Goal: Information Seeking & Learning: Learn about a topic

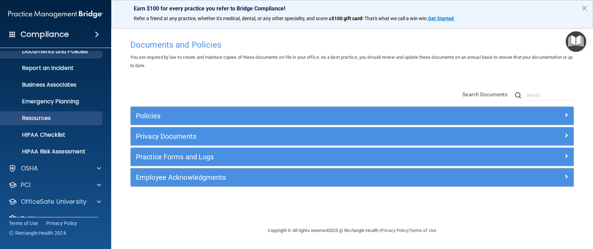
scroll to position [39, 0]
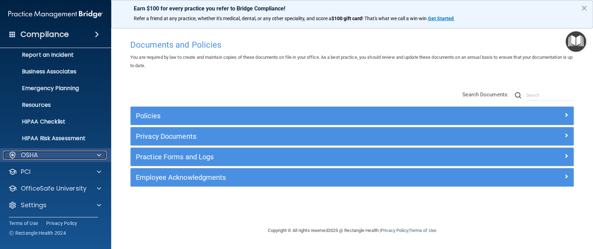
click at [24, 153] on p "OSHA" at bounding box center [29, 155] width 17 height 8
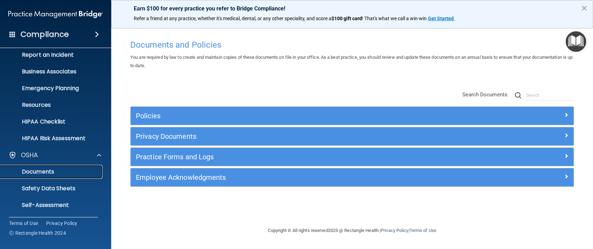
click at [36, 172] on p "Documents" at bounding box center [52, 171] width 95 height 7
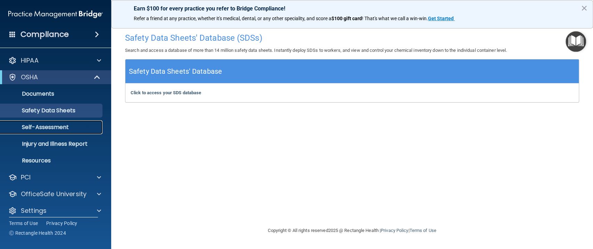
click at [33, 133] on link "Self-Assessment" at bounding box center [47, 127] width 109 height 14
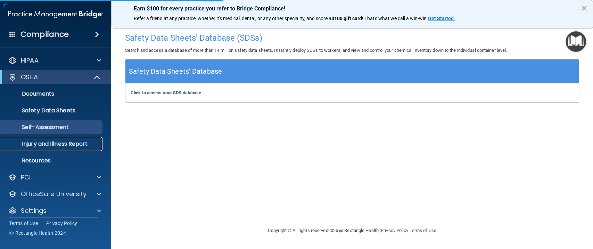
click at [81, 146] on p "Injury and Illness Report" at bounding box center [52, 143] width 95 height 7
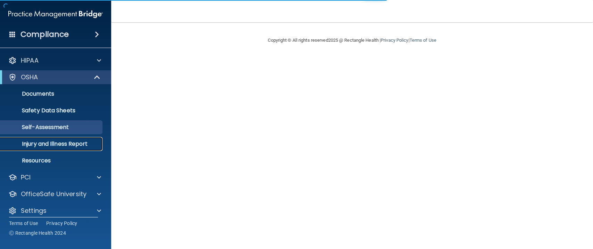
click at [65, 141] on p "Injury and Illness Report" at bounding box center [52, 143] width 95 height 7
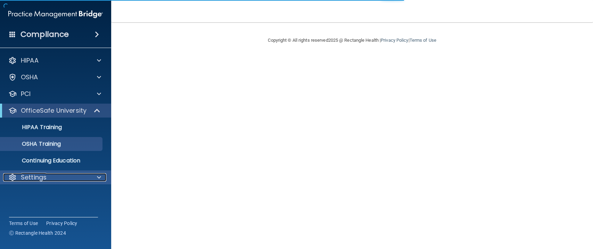
click at [44, 180] on p "Settings" at bounding box center [34, 177] width 26 height 8
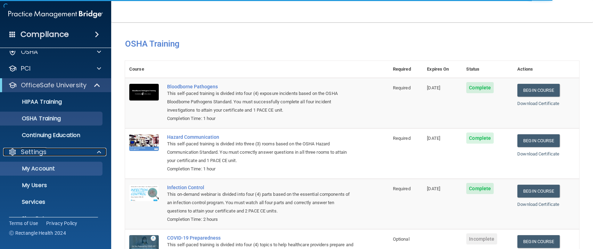
scroll to position [39, 0]
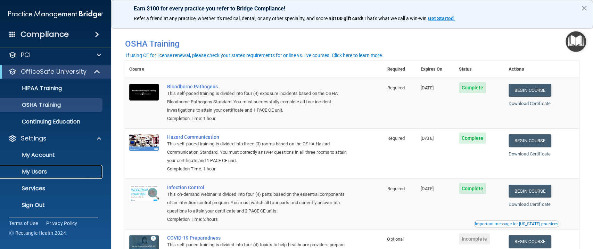
click at [41, 170] on p "My Users" at bounding box center [52, 171] width 95 height 7
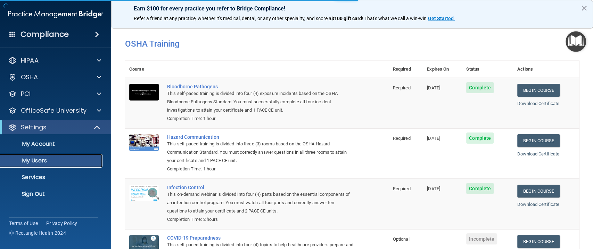
select select "20"
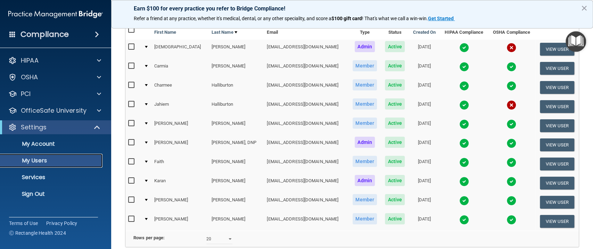
scroll to position [44, 0]
